Goal: Task Accomplishment & Management: Manage account settings

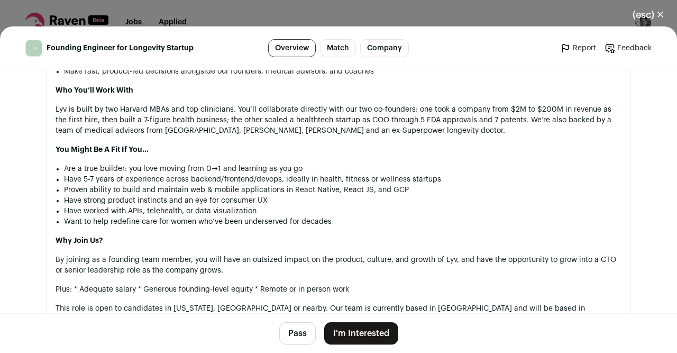
scroll to position [809, 0]
click at [297, 336] on button "Pass" at bounding box center [297, 333] width 36 height 22
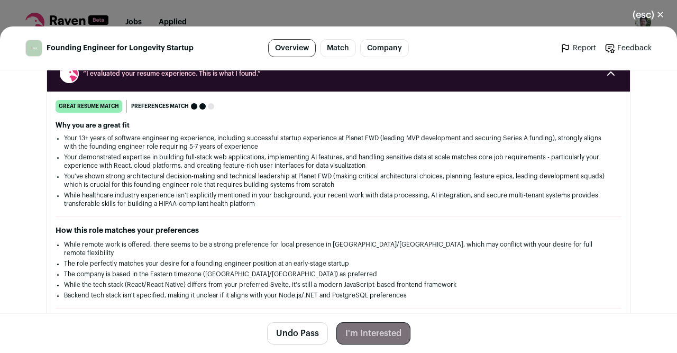
scroll to position [0, 0]
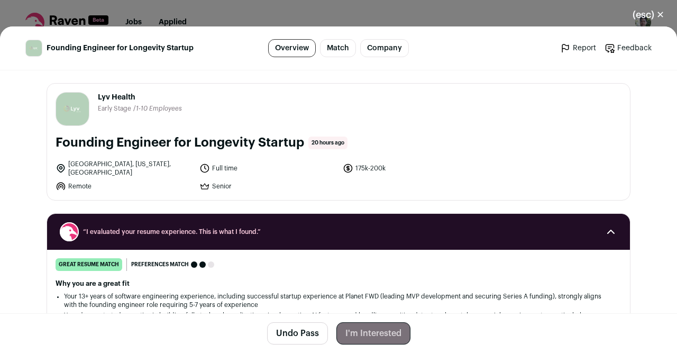
click at [653, 14] on button "(esc) ✕" at bounding box center [648, 14] width 57 height 23
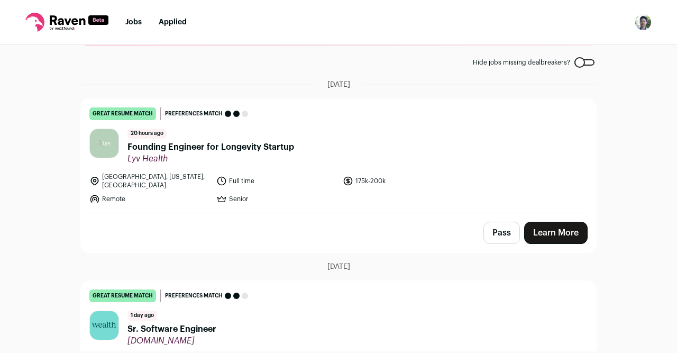
scroll to position [53, 0]
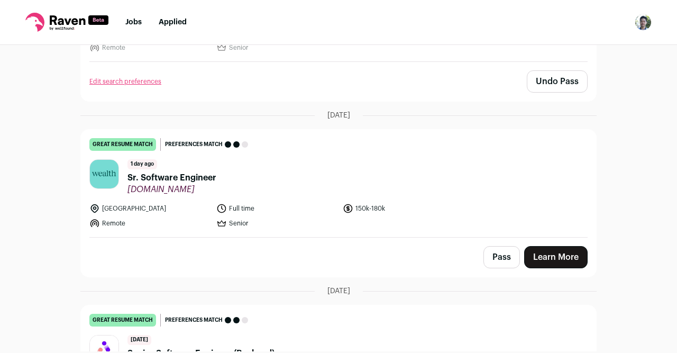
scroll to position [230, 0]
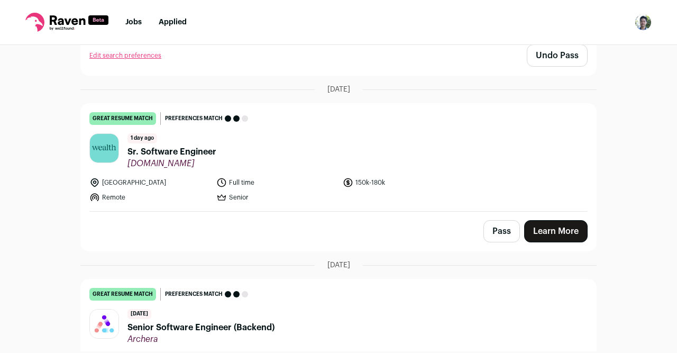
click at [161, 158] on span "[DOMAIN_NAME]" at bounding box center [171, 163] width 89 height 11
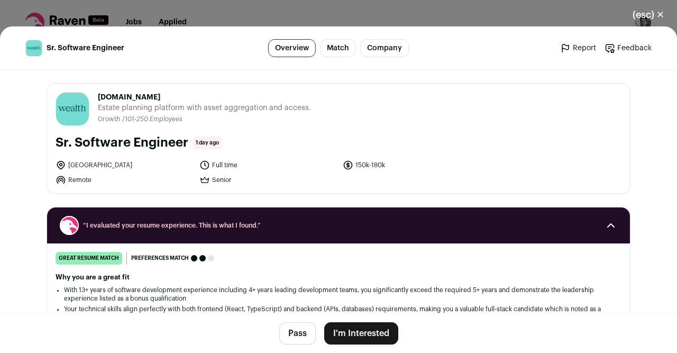
click at [298, 342] on button "Pass" at bounding box center [297, 333] width 36 height 22
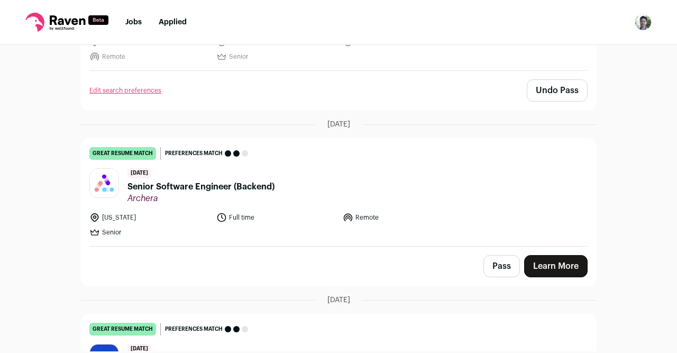
scroll to position [371, 0]
click at [446, 200] on link "great resume match You meet the must-have requirements, the nice-to-have requir…" at bounding box center [338, 191] width 515 height 107
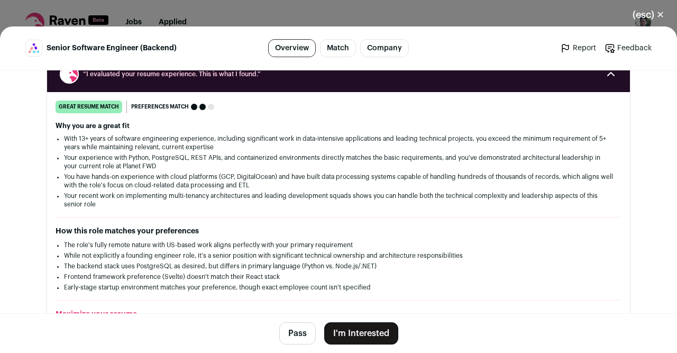
scroll to position [184, 0]
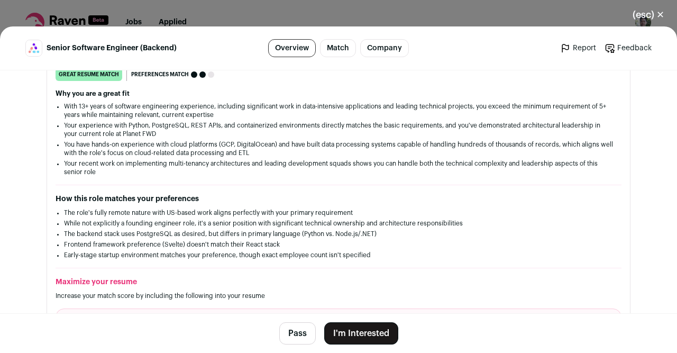
click at [644, 11] on button "(esc) ✕" at bounding box center [648, 14] width 57 height 23
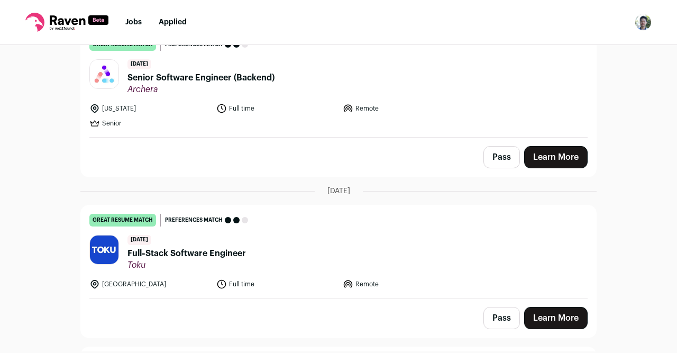
scroll to position [554, 0]
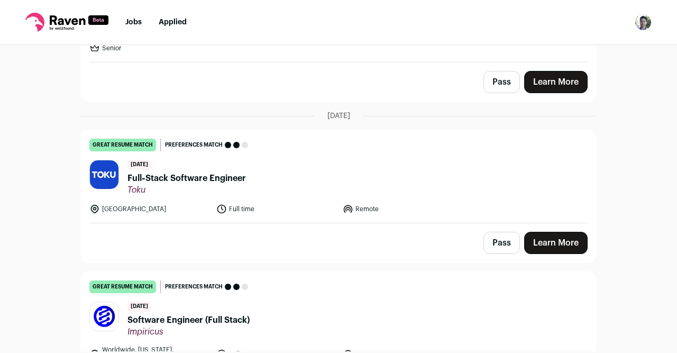
click at [404, 181] on header "[DATE] Full‑Stack Software Engineer [GEOGRAPHIC_DATA]" at bounding box center [338, 177] width 498 height 35
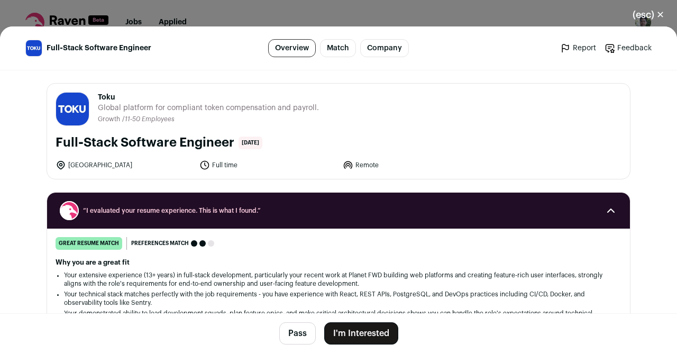
click at [652, 10] on button "(esc) ✕" at bounding box center [648, 14] width 57 height 23
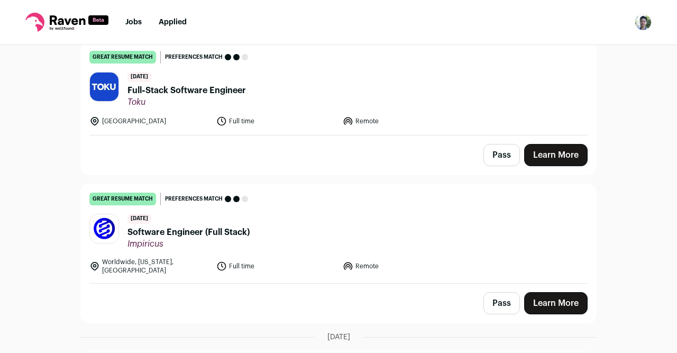
scroll to position [646, 0]
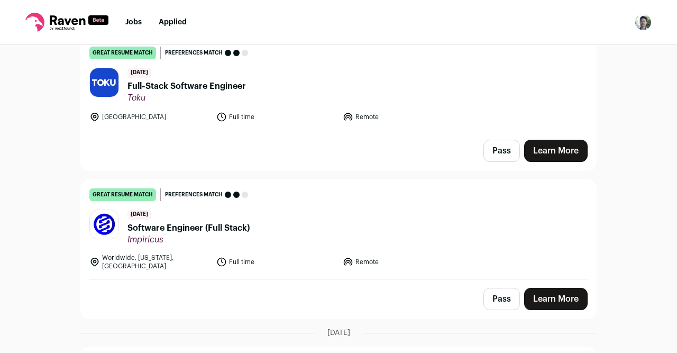
click at [444, 243] on link "great resume match You meet the must-have requirements, the nice-to-have requir…" at bounding box center [338, 229] width 515 height 99
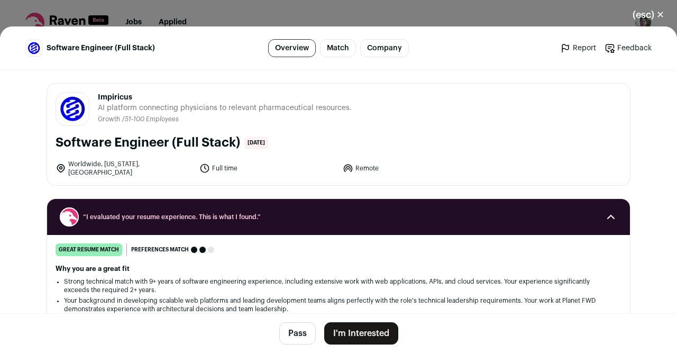
click at [294, 340] on button "Pass" at bounding box center [297, 333] width 36 height 22
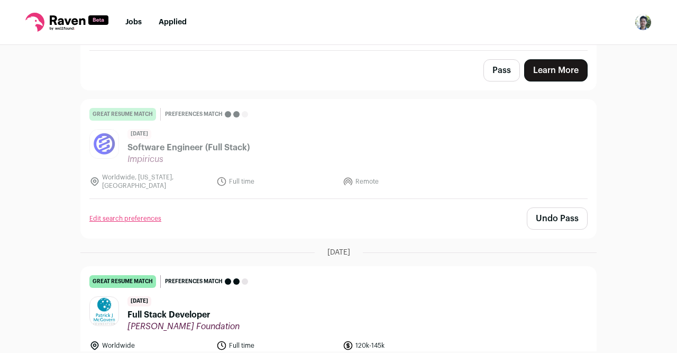
scroll to position [728, 0]
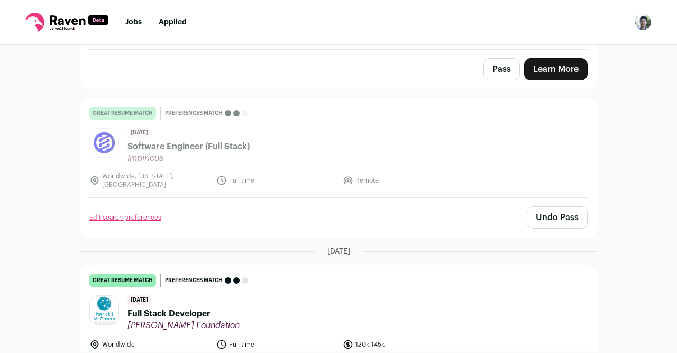
click at [460, 173] on link "great resume match You meet the must-have requirements, the nice-to-have requir…" at bounding box center [338, 147] width 515 height 99
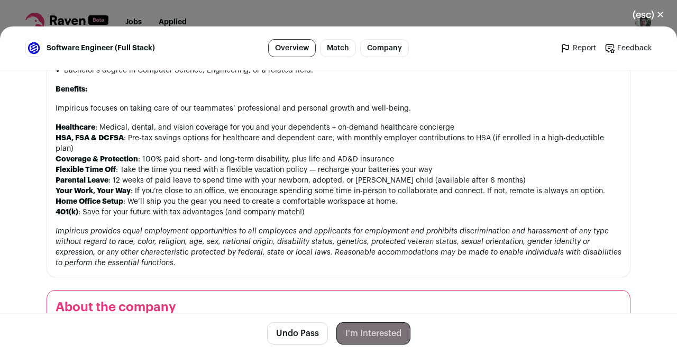
scroll to position [1110, 0]
click at [651, 19] on button "(esc) ✕" at bounding box center [648, 14] width 57 height 23
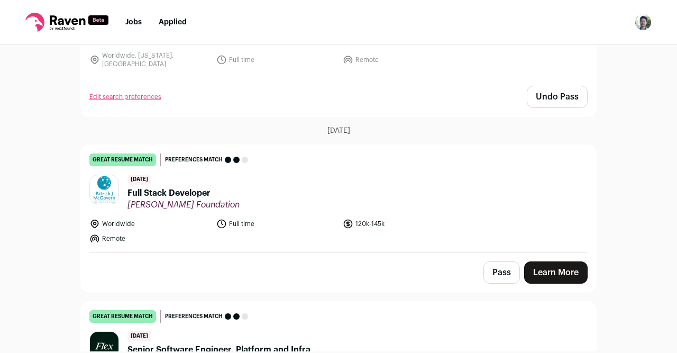
scroll to position [849, 0]
click at [541, 174] on header "[DATE] Full Stack Developer [PERSON_NAME] Foundation" at bounding box center [338, 191] width 498 height 35
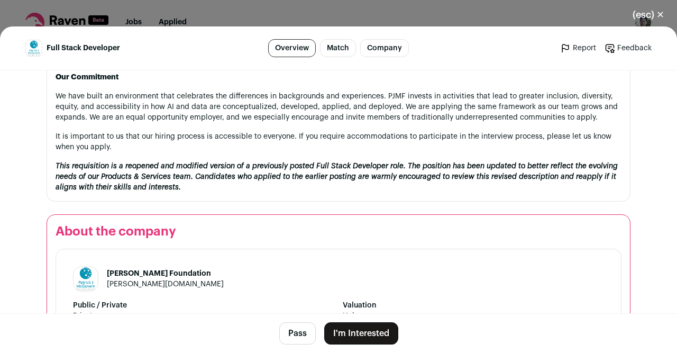
scroll to position [1456, 0]
